Goal: Check status: Check status

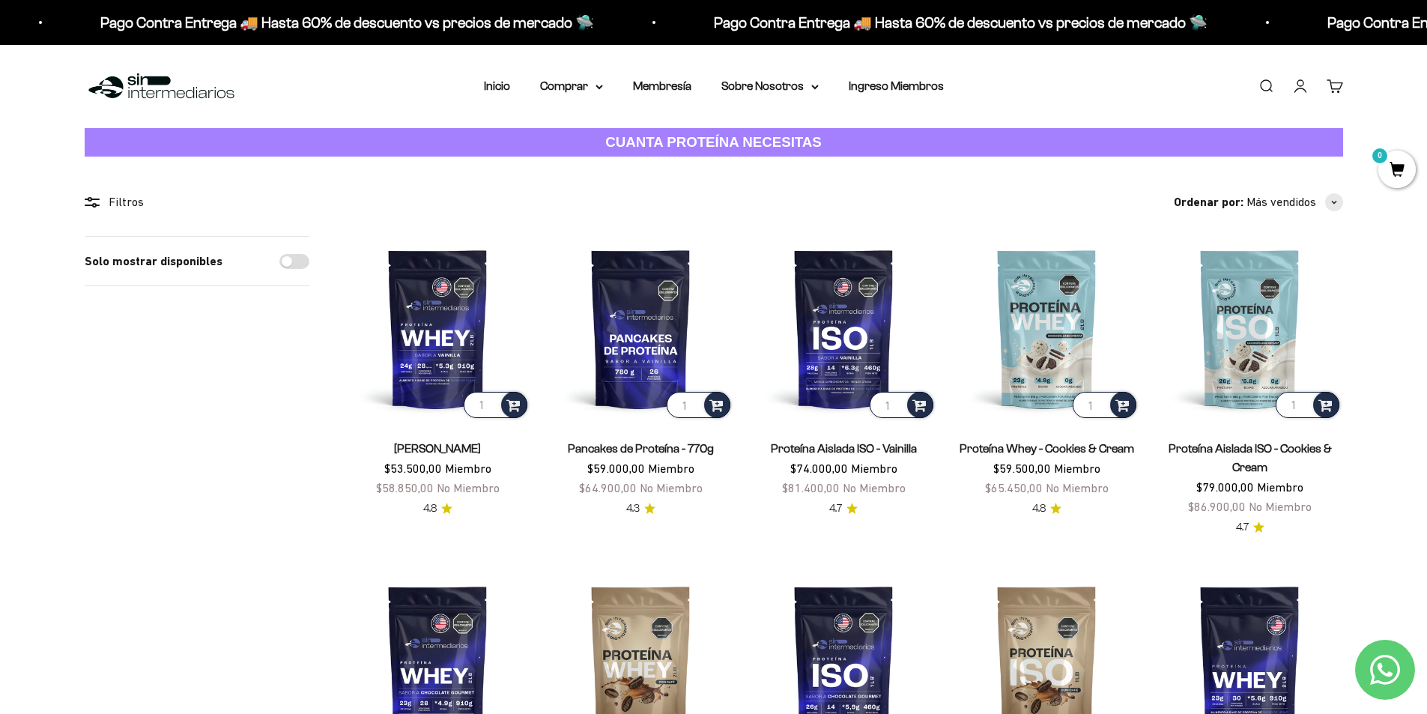
click at [1304, 91] on link "Cuenta" at bounding box center [1300, 86] width 16 height 16
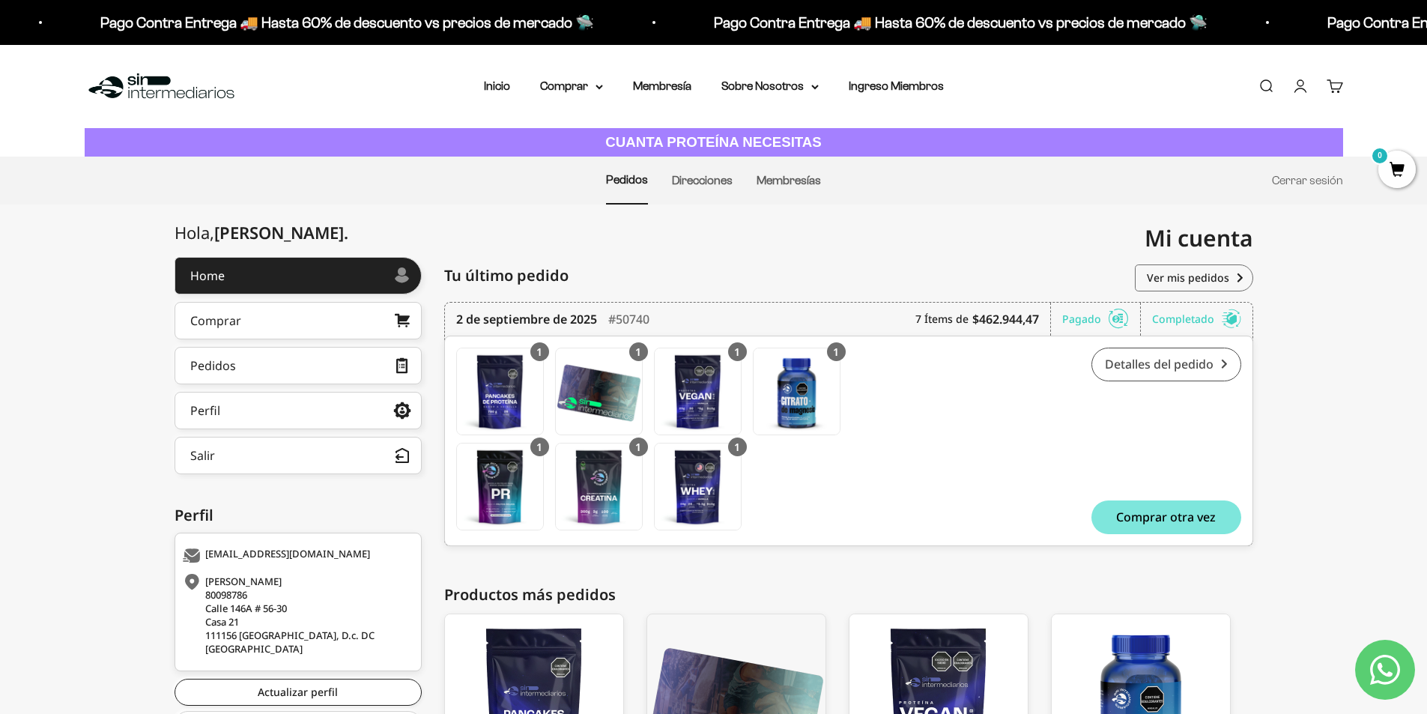
click at [1157, 362] on link "Detalles del pedido" at bounding box center [1167, 365] width 150 height 34
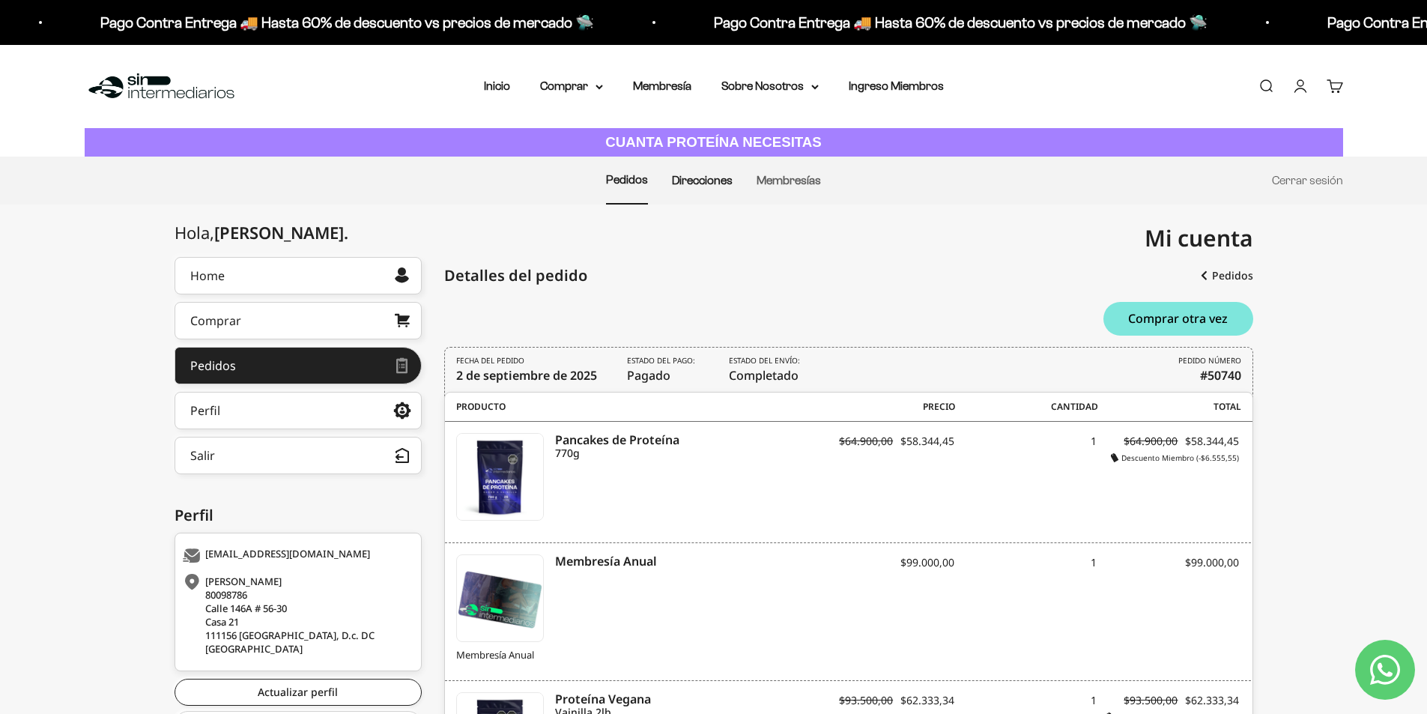
click at [717, 183] on link "Direcciones" at bounding box center [702, 180] width 61 height 13
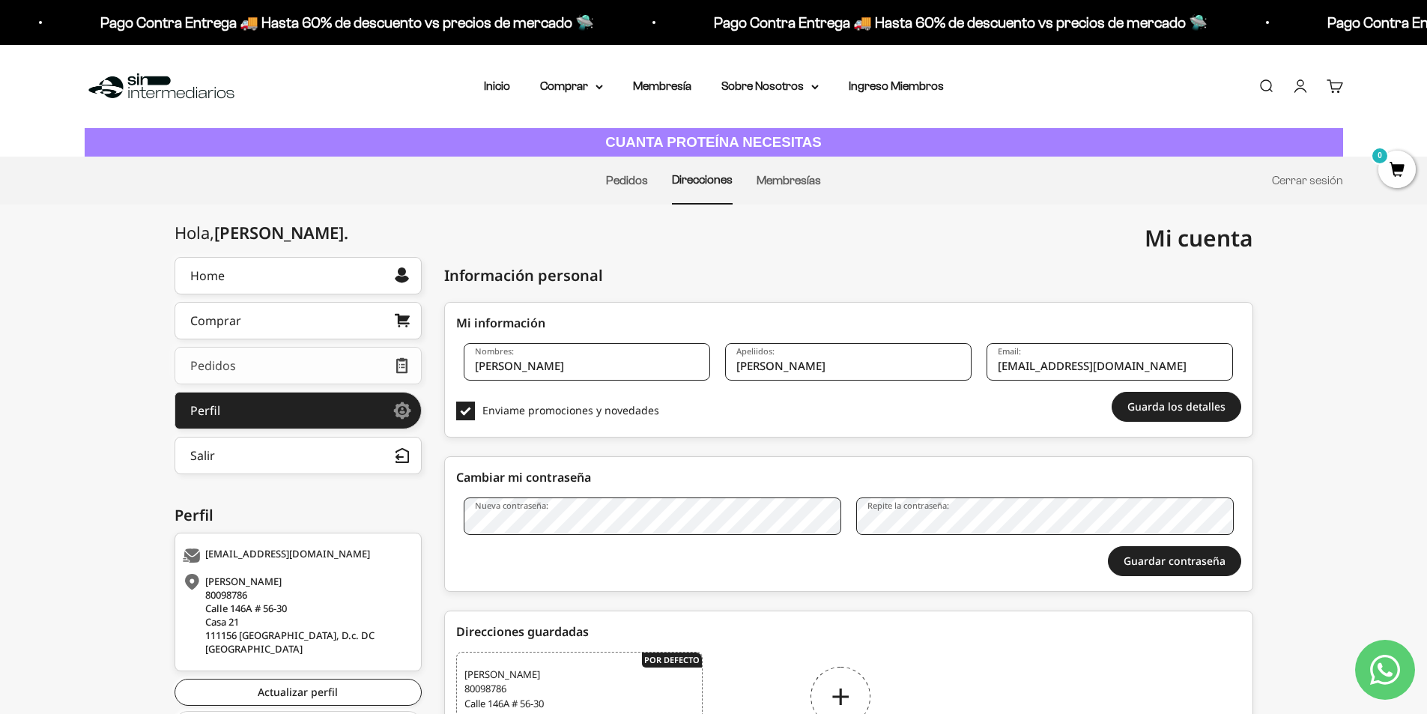
click at [225, 362] on div "Pedidos" at bounding box center [213, 366] width 46 height 12
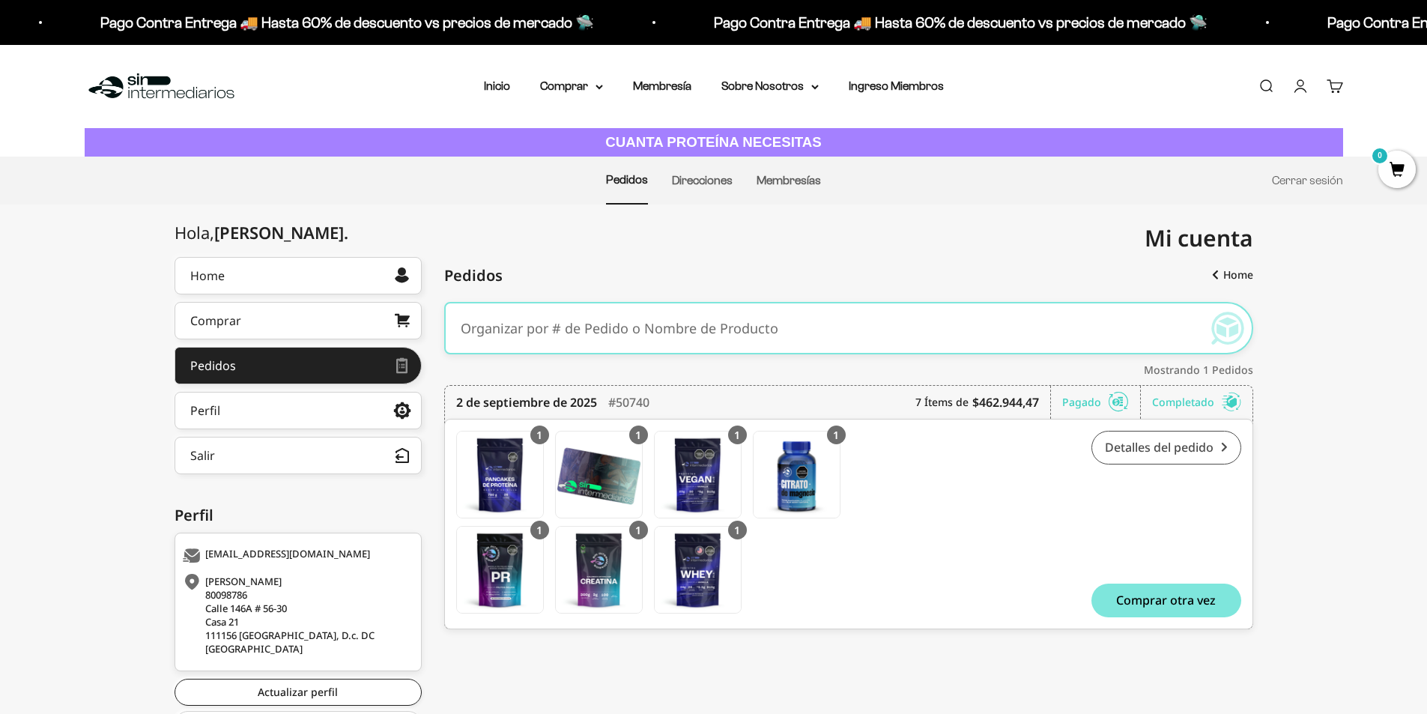
click at [1179, 447] on link "Detalles del pedido" at bounding box center [1167, 448] width 150 height 34
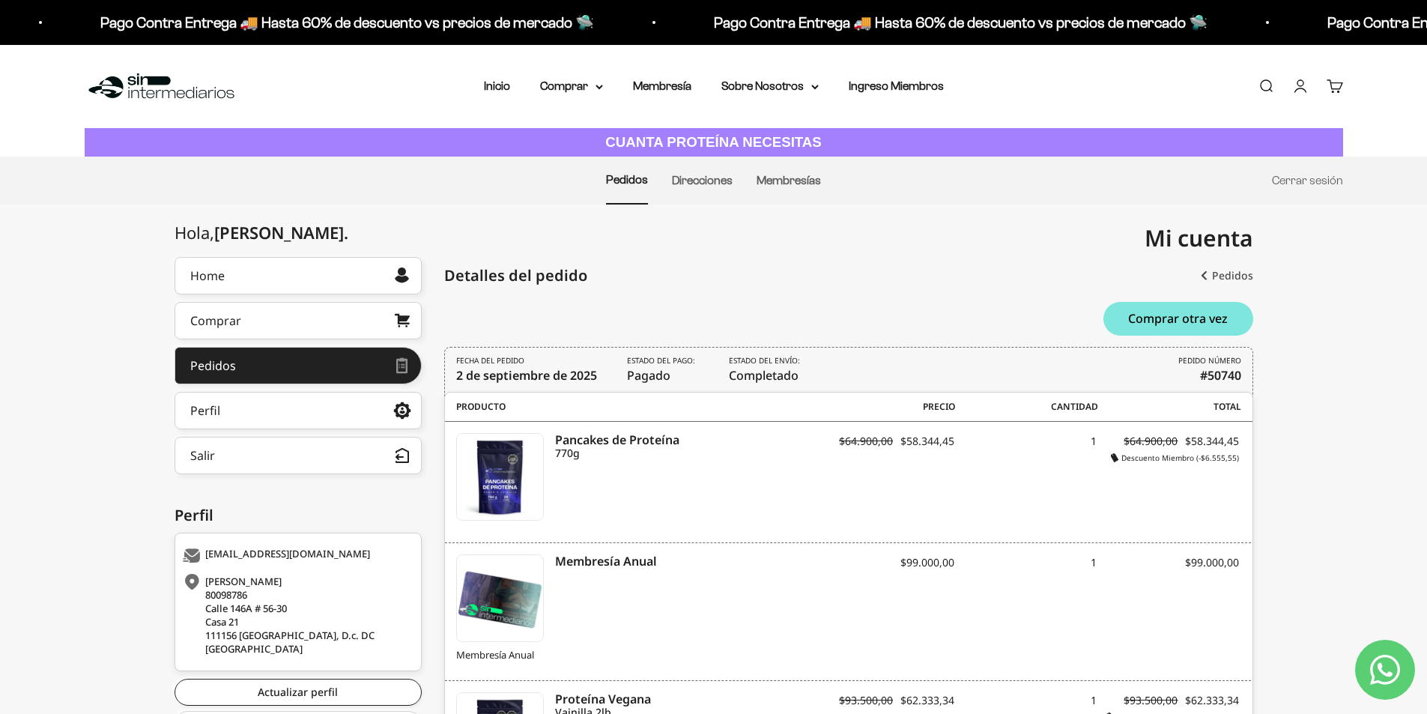
click at [1226, 281] on link "Pedidos" at bounding box center [1227, 275] width 52 height 27
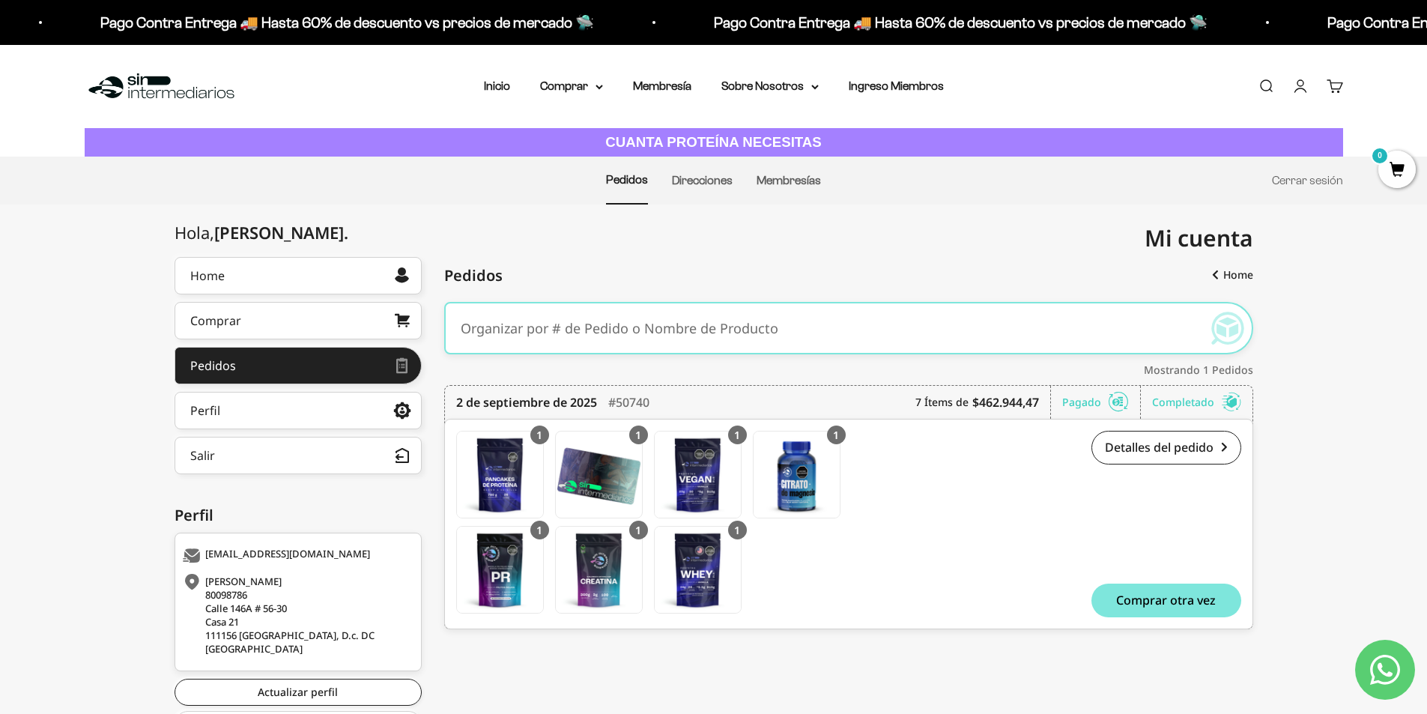
click at [1226, 405] on icon at bounding box center [1231, 402] width 19 height 15
click at [785, 181] on link "Membresías" at bounding box center [789, 180] width 64 height 13
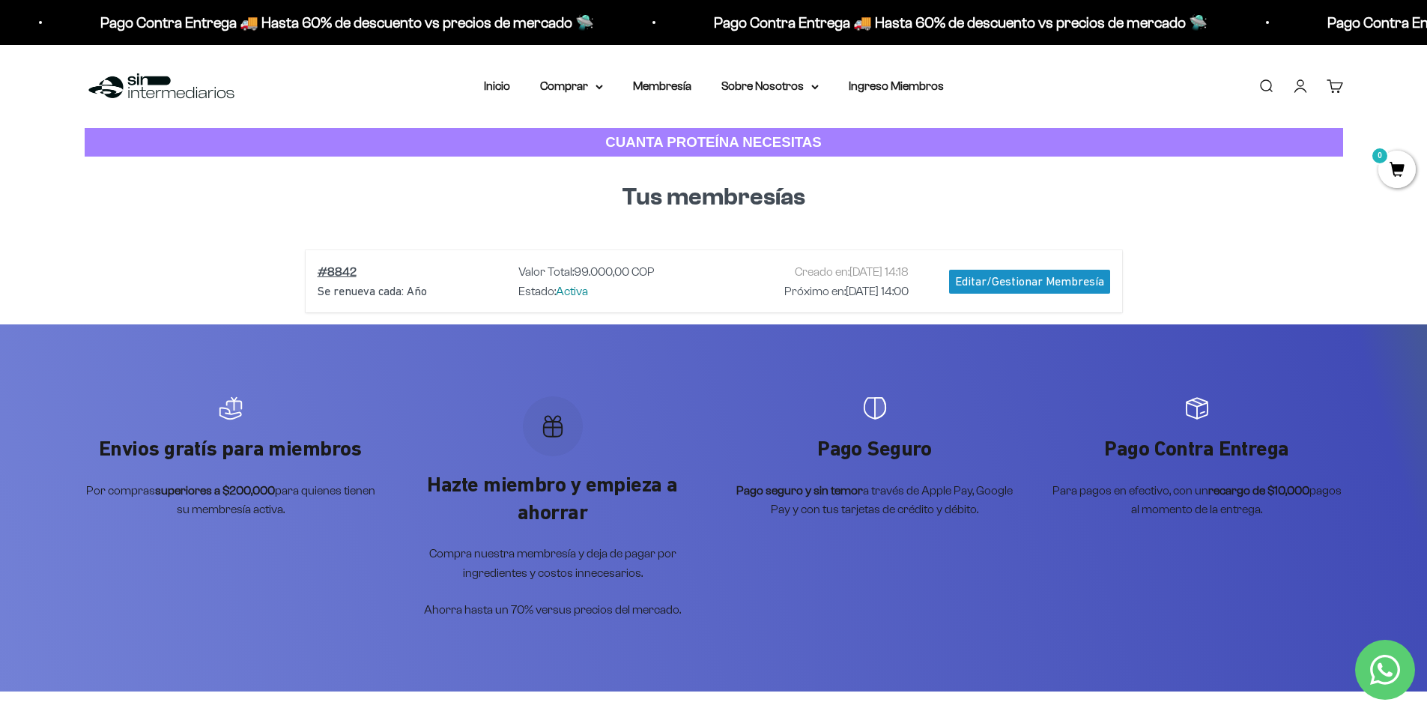
click at [1298, 91] on link "Cuenta" at bounding box center [1300, 86] width 16 height 16
